Goal: Navigation & Orientation: Find specific page/section

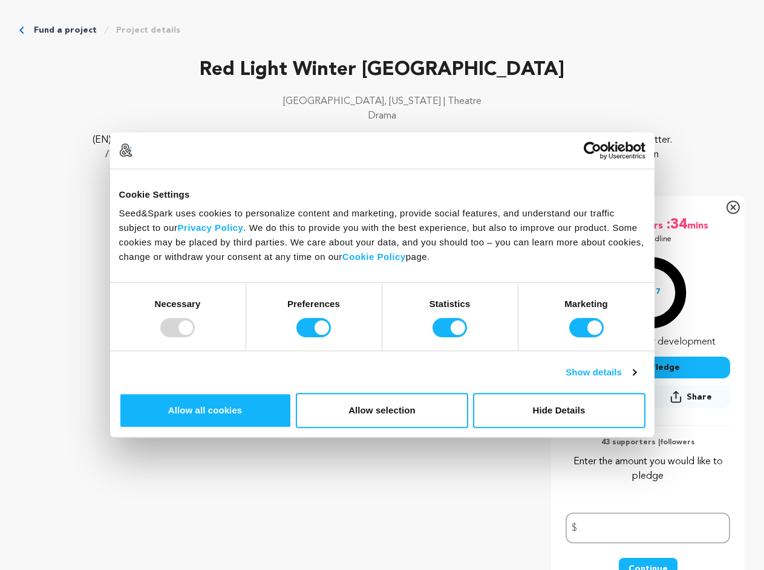
click at [195, 337] on div at bounding box center [177, 327] width 34 height 19
click at [331, 337] on input "Preferences" at bounding box center [313, 327] width 34 height 19
checkbox input "false"
click at [451, 337] on input "Statistics" at bounding box center [449, 327] width 34 height 19
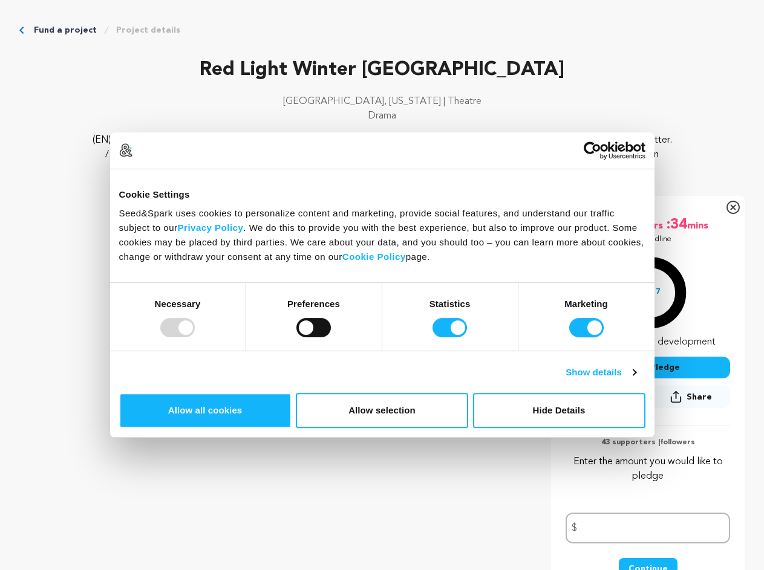
checkbox input "false"
click at [569, 337] on input "Marketing" at bounding box center [586, 327] width 34 height 19
checkbox input "false"
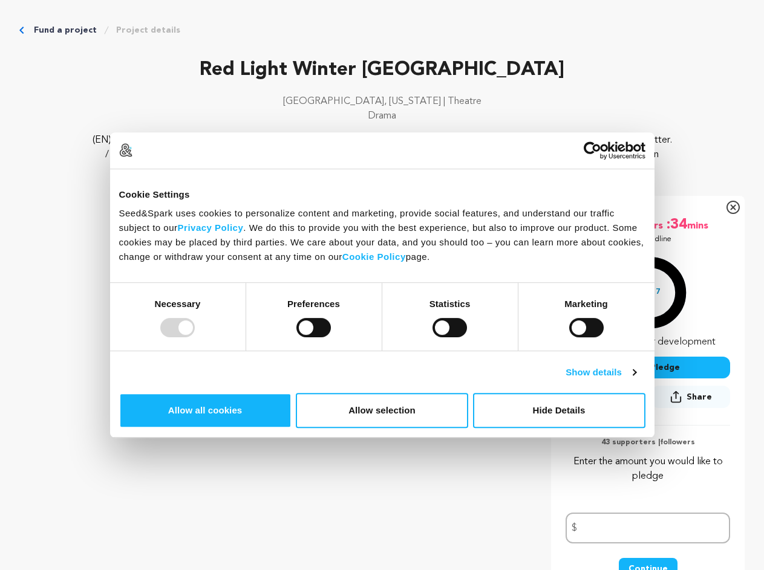
click at [636, 380] on link "Show details" at bounding box center [601, 372] width 70 height 15
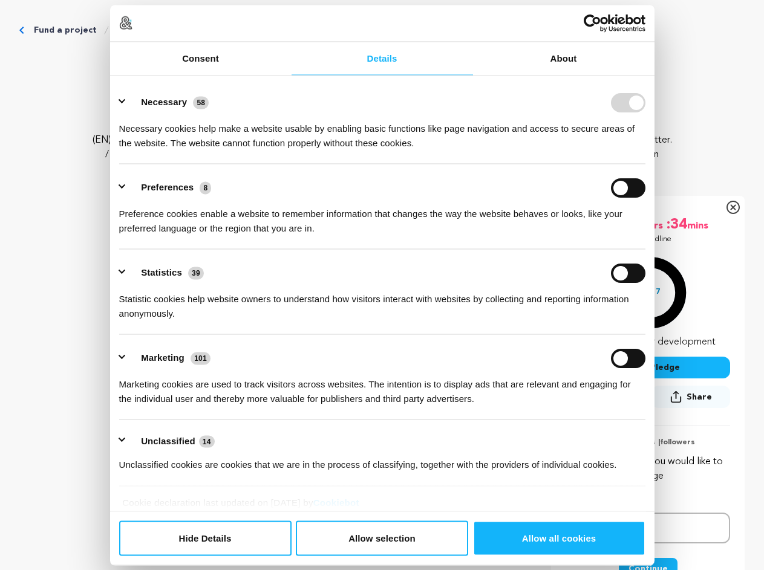
click at [654, 422] on div "Details Necessary 58 Necessary cookies help make a website usable by enabling b…" at bounding box center [382, 294] width 544 height 436
click at [111, 35] on icon "Breadcrumb" at bounding box center [107, 30] width 10 height 10
